Goal: Transaction & Acquisition: Book appointment/travel/reservation

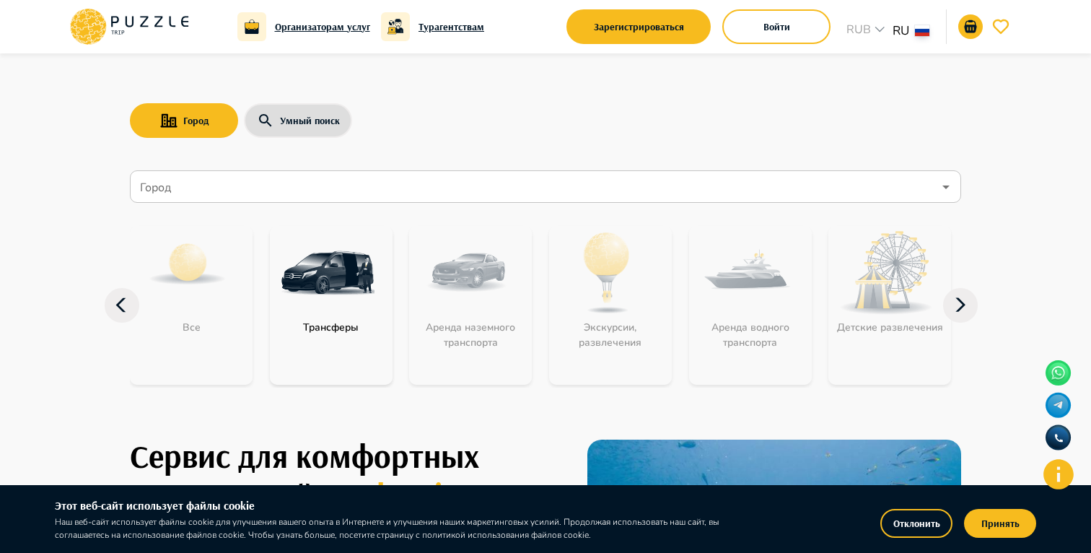
click at [459, 117] on div "Город Умный поиск" at bounding box center [545, 121] width 831 height 42
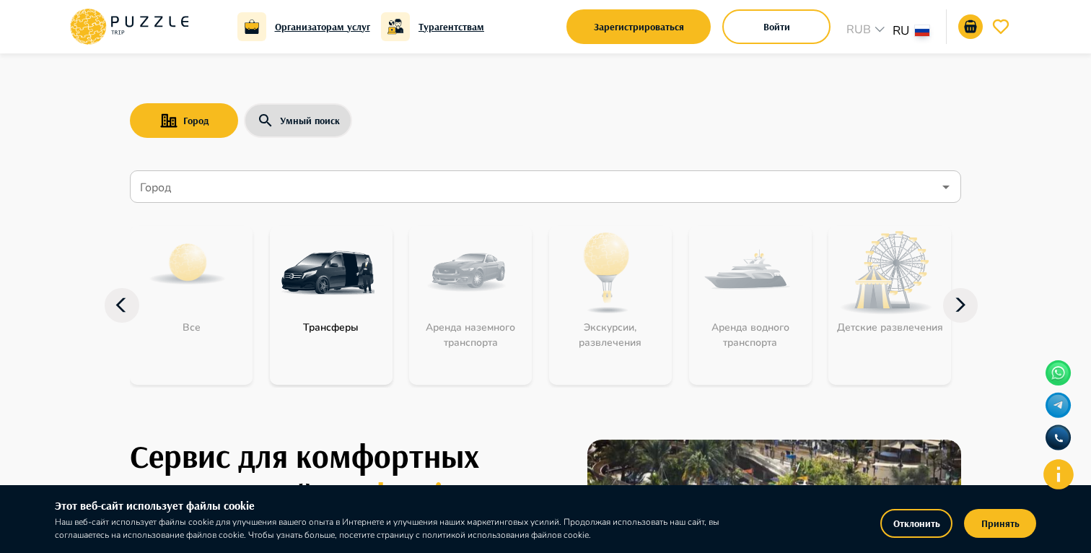
click at [522, 149] on div "Город Умный поиск Город Город Все Трансферы Аренда наземного транспорта Экскурс…" at bounding box center [546, 230] width 866 height 354
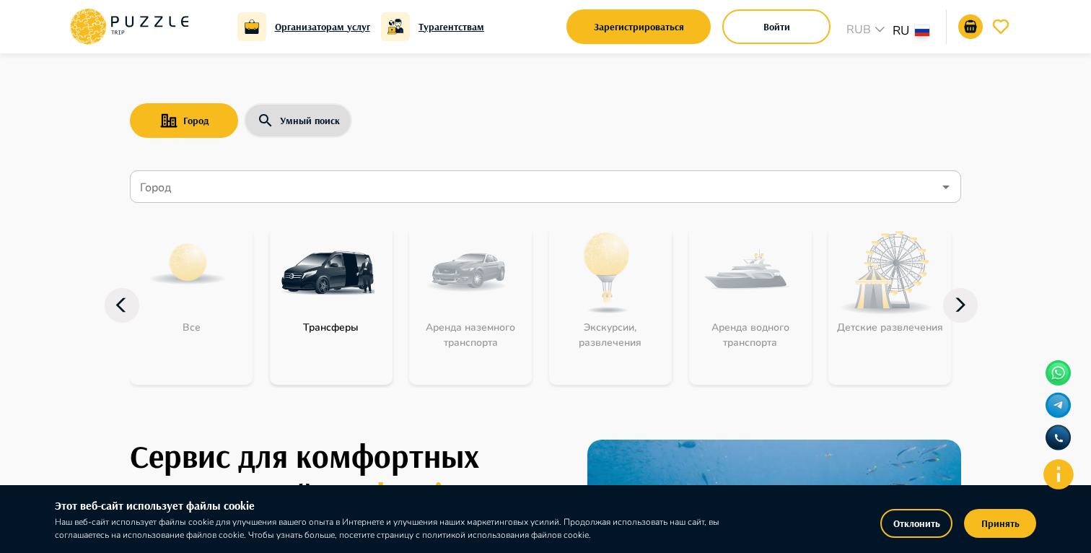
click at [501, 144] on div "Город Умный поиск Город Город Все Трансферы Аренда наземного транспорта Экскурс…" at bounding box center [546, 230] width 866 height 354
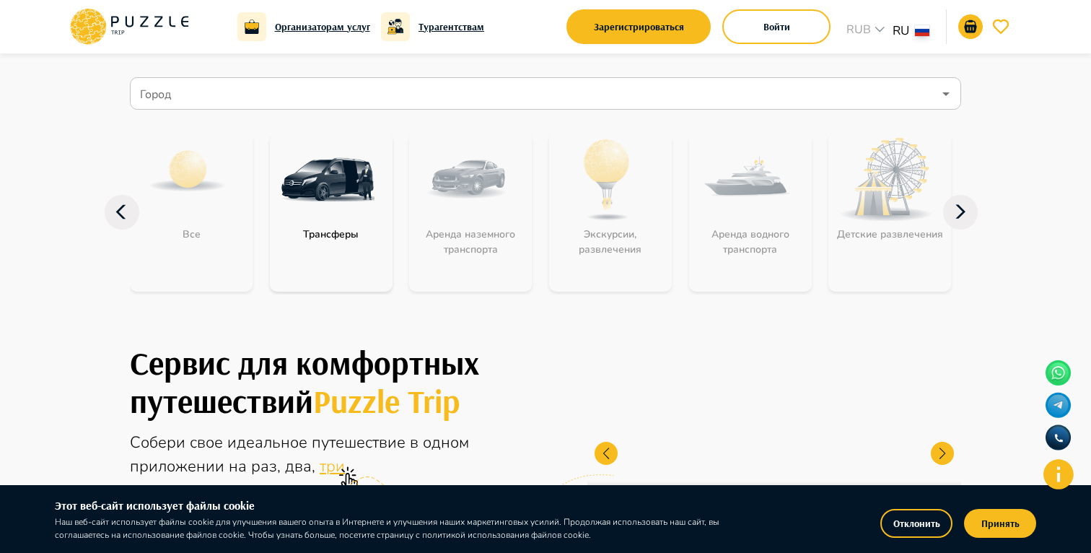
scroll to position [95, 0]
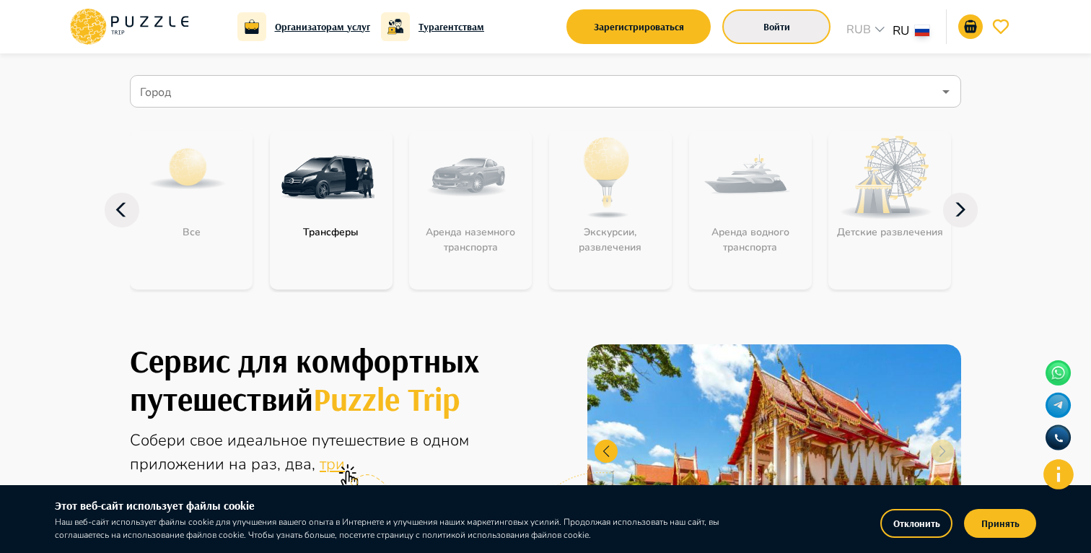
click at [770, 25] on button "Войти" at bounding box center [776, 26] width 108 height 35
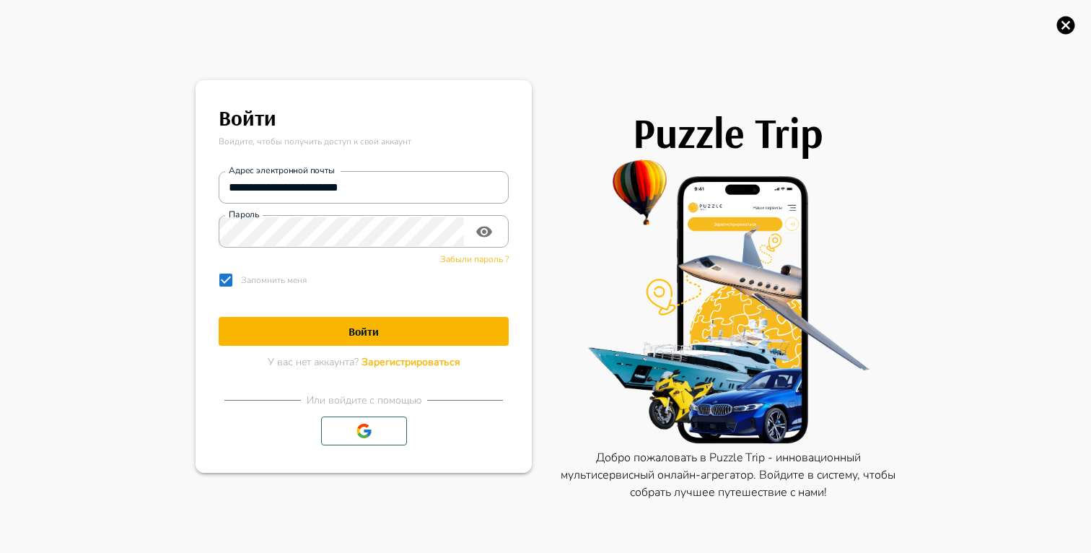
click at [623, 70] on div "Puzzle Trip Добро пожаловать в Puzzle Trip - инновационный мультисервисный онла…" at bounding box center [714, 276] width 364 height 553
click at [1073, 30] on icon "button" at bounding box center [1066, 25] width 22 height 22
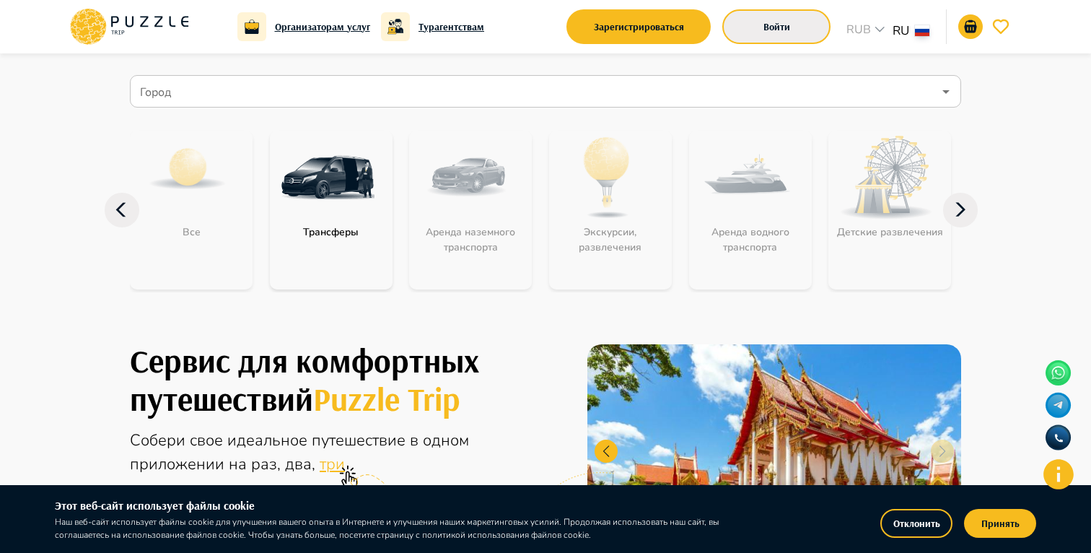
click at [754, 32] on button "Войти" at bounding box center [776, 26] width 108 height 35
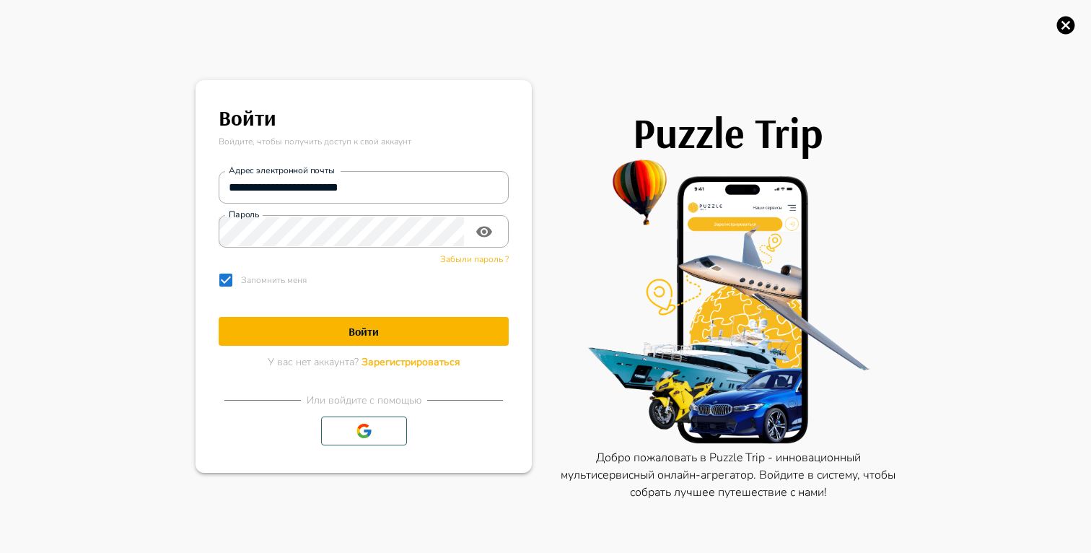
click at [1064, 27] on icon "button" at bounding box center [1066, 25] width 22 height 22
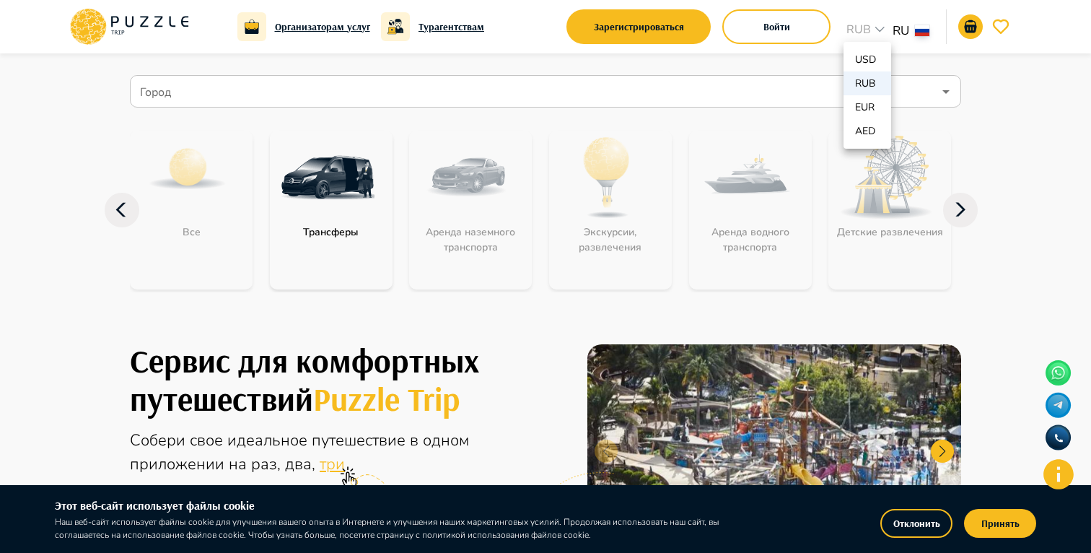
click at [1003, 29] on div at bounding box center [545, 276] width 1091 height 553
click at [1003, 29] on icon "favorite" at bounding box center [1000, 26] width 17 height 17
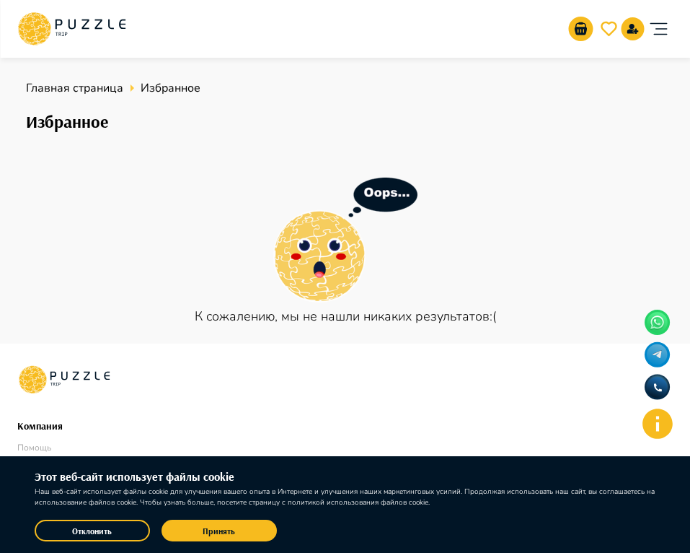
click at [457, 26] on div "Организаторам услуг Турагентствам Зарегистрироваться Войти RUB *** RU **" at bounding box center [345, 29] width 656 height 46
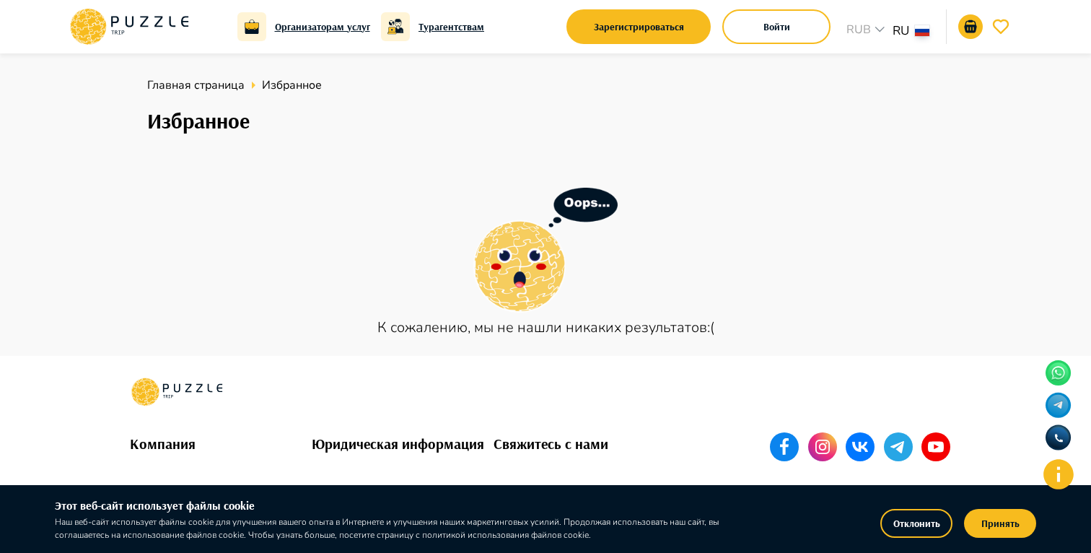
click at [140, 32] on icon at bounding box center [129, 27] width 123 height 38
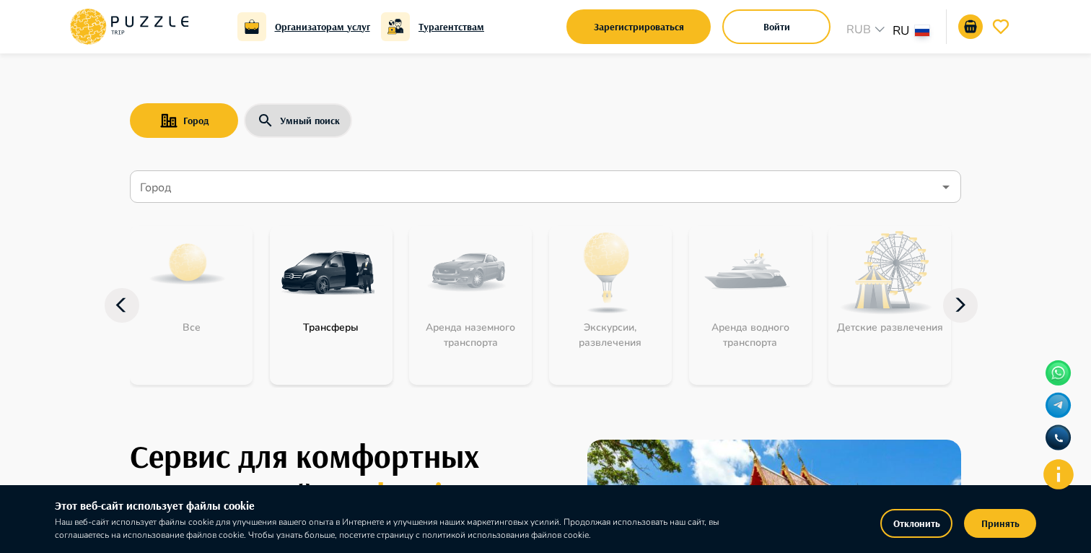
click at [330, 203] on nav "Город Город Все Трансферы Аренда наземного транспорта Экскурсии, развлечения Ар…" at bounding box center [545, 285] width 831 height 243
click at [324, 305] on img at bounding box center [328, 273] width 94 height 94
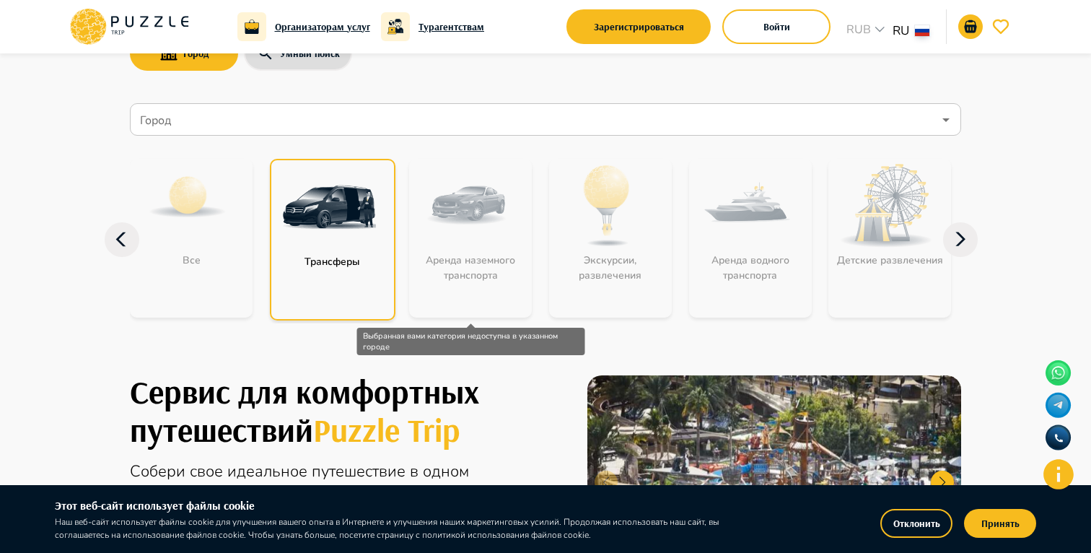
scroll to position [58, 0]
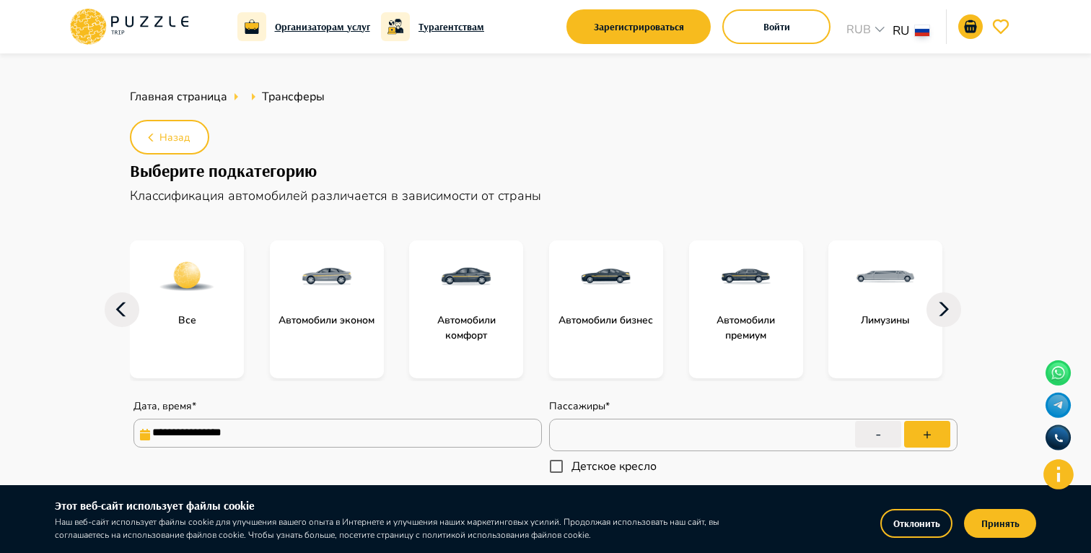
type textarea "*"
click at [1044, 40] on div "Организаторам услуг Турагентствам Зарегистрироваться Войти RUB *** RU **" at bounding box center [545, 26] width 1091 height 53
click at [166, 30] on icon at bounding box center [129, 27] width 123 height 38
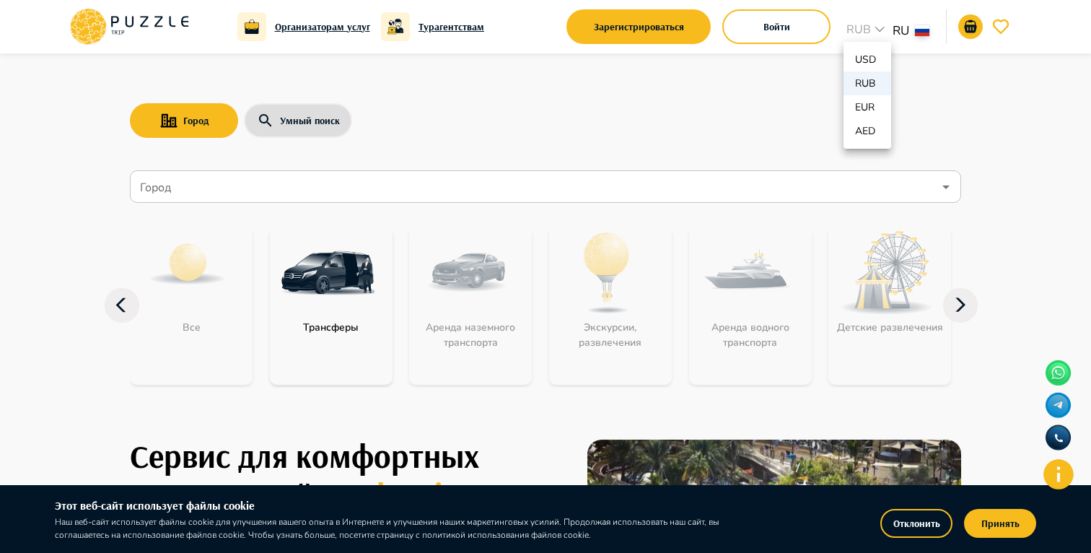
click at [915, 38] on div at bounding box center [545, 276] width 1091 height 553
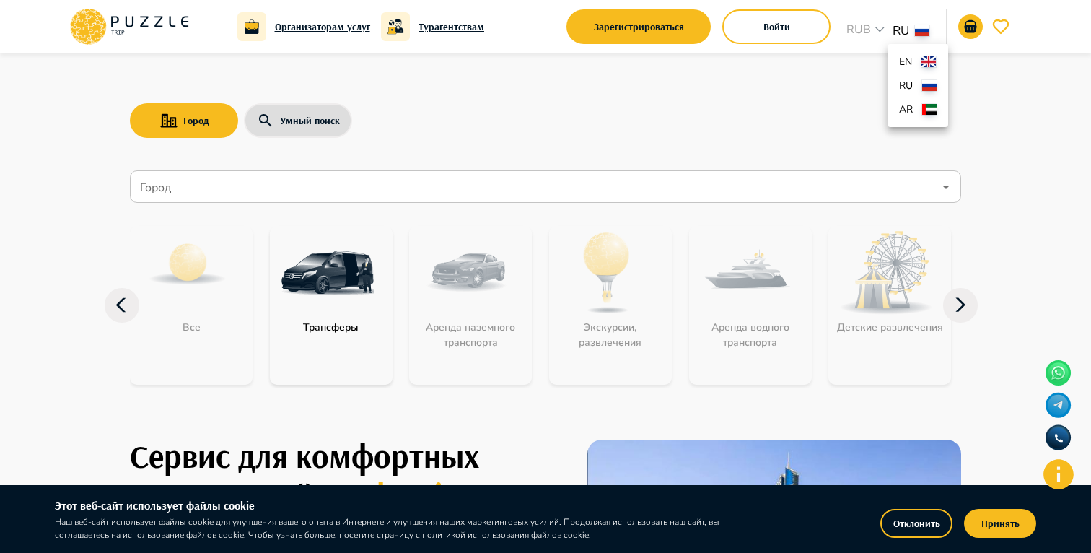
click at [871, 76] on div at bounding box center [545, 276] width 1091 height 553
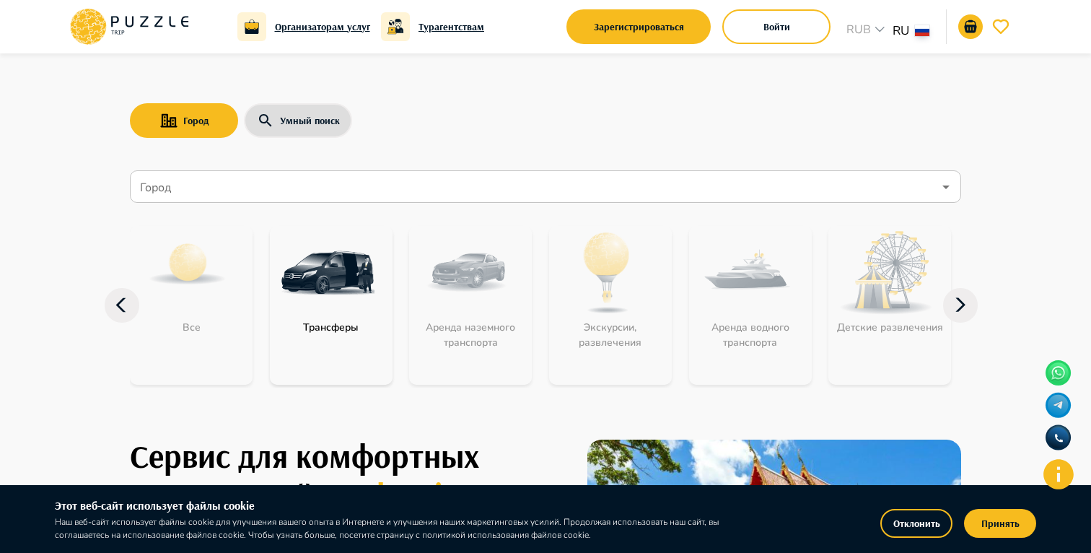
click at [875, 106] on p "EUR" at bounding box center [866, 107] width 23 height 15
